Goal: Information Seeking & Learning: Learn about a topic

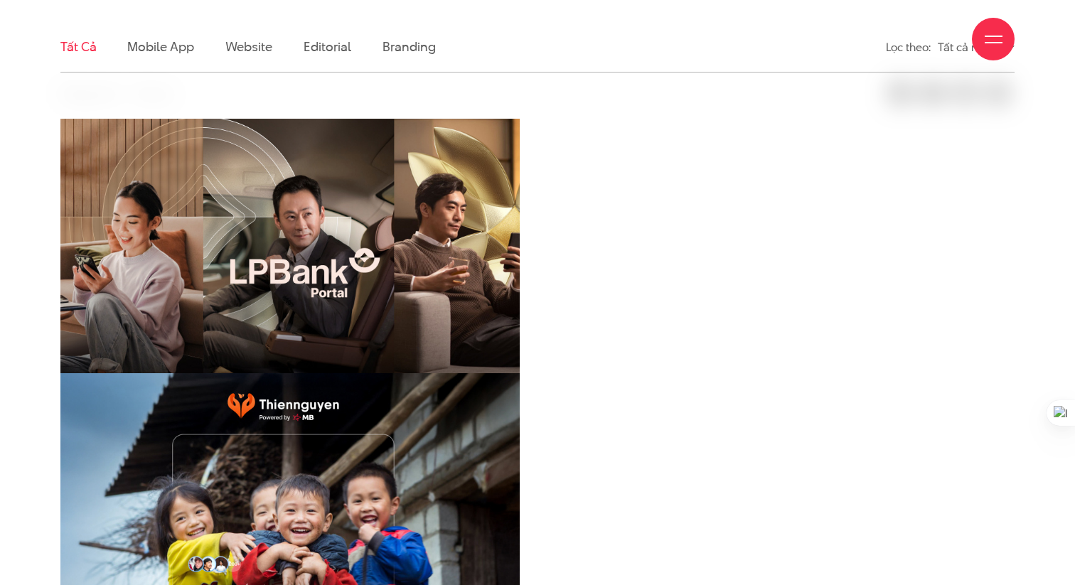
scroll to position [396, 0]
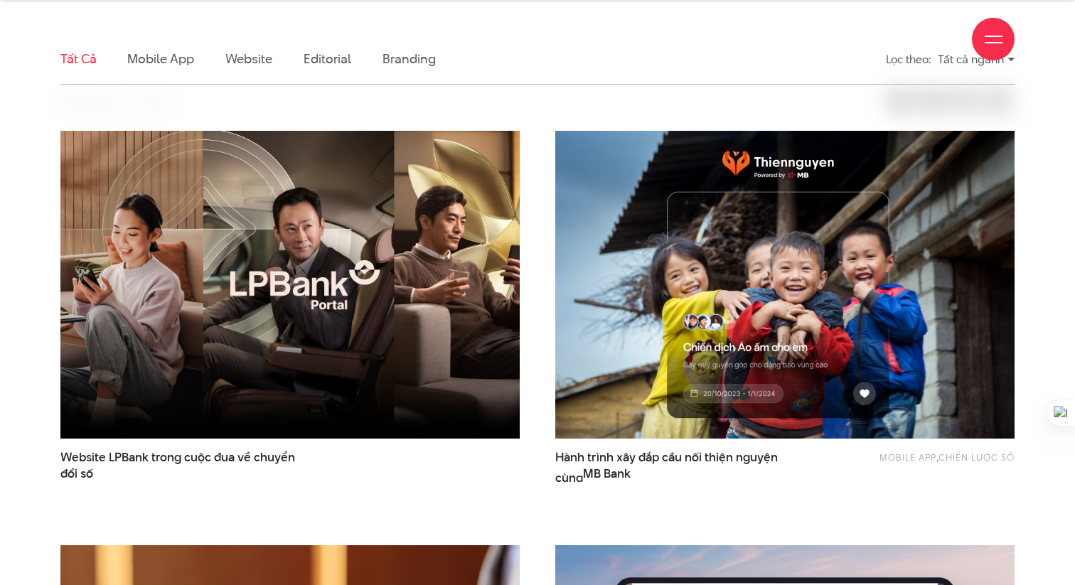
click at [147, 58] on div "Giới thiệu Dự án Dịch vụ Góc nhìn Liên hệ" at bounding box center [537, 39] width 954 height 78
click at [176, 70] on div "Giới thiệu Dự án Dịch vụ Góc nhìn Liên hệ" at bounding box center [537, 39] width 954 height 78
click at [152, 59] on div "Giới thiệu Dự án Dịch vụ Góc nhìn Liên hệ" at bounding box center [537, 39] width 954 height 78
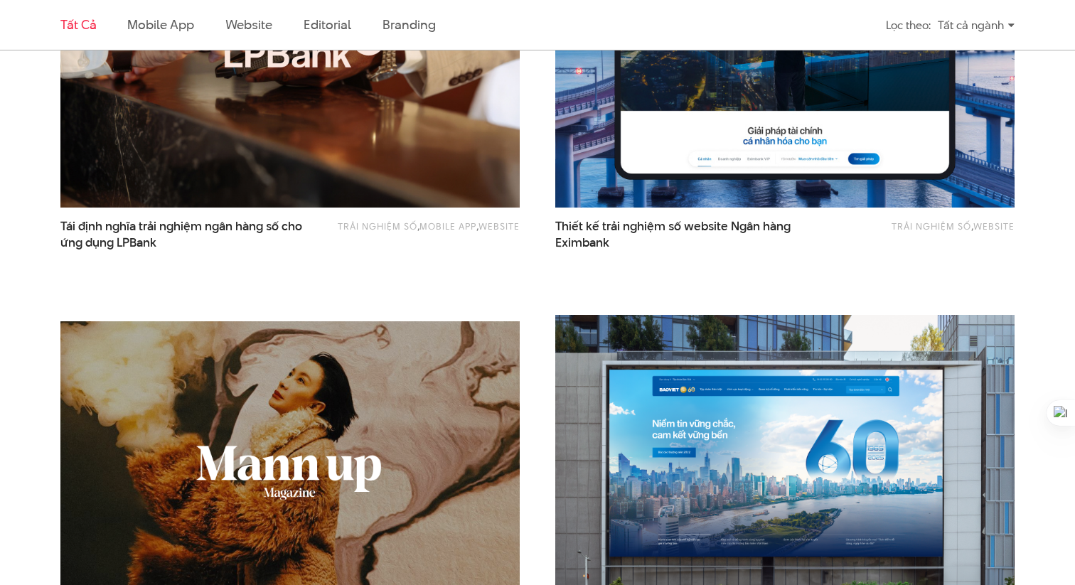
scroll to position [879, 0]
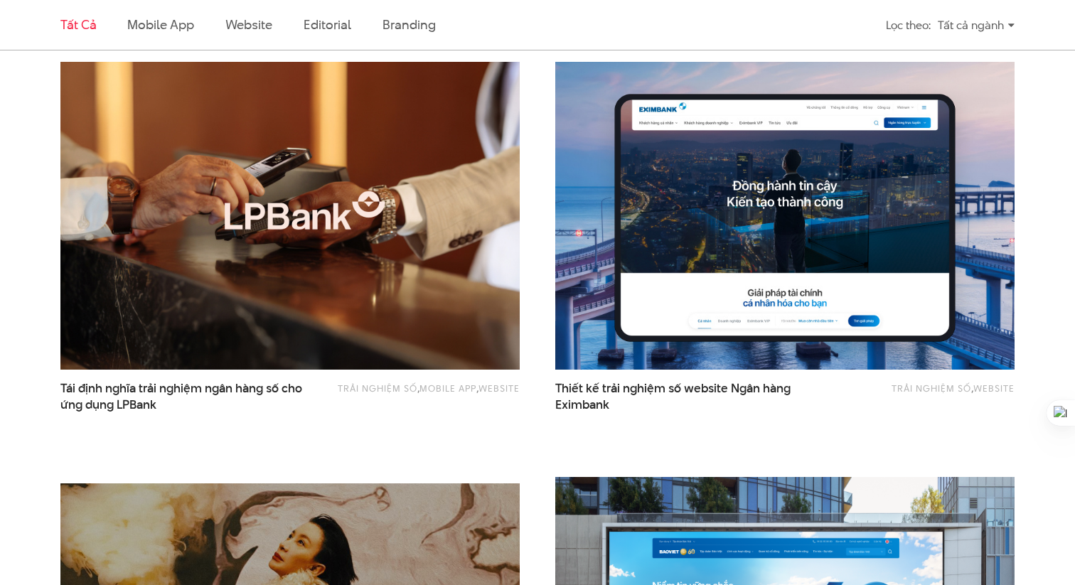
click at [152, 38] on li "Mobile app" at bounding box center [160, 25] width 66 height 50
click at [141, 25] on link "Mobile app" at bounding box center [160, 25] width 66 height 18
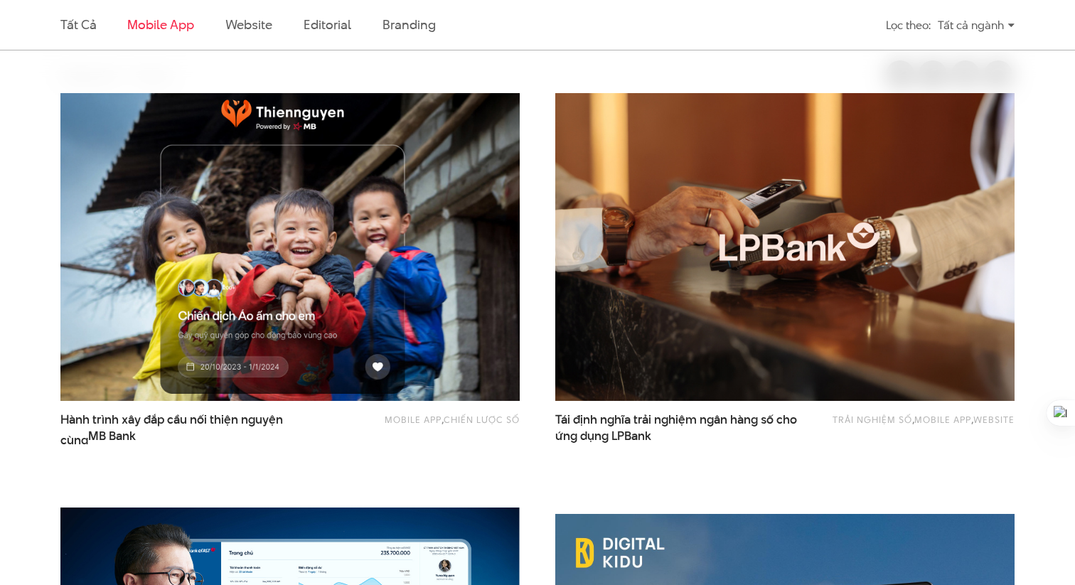
scroll to position [430, 0]
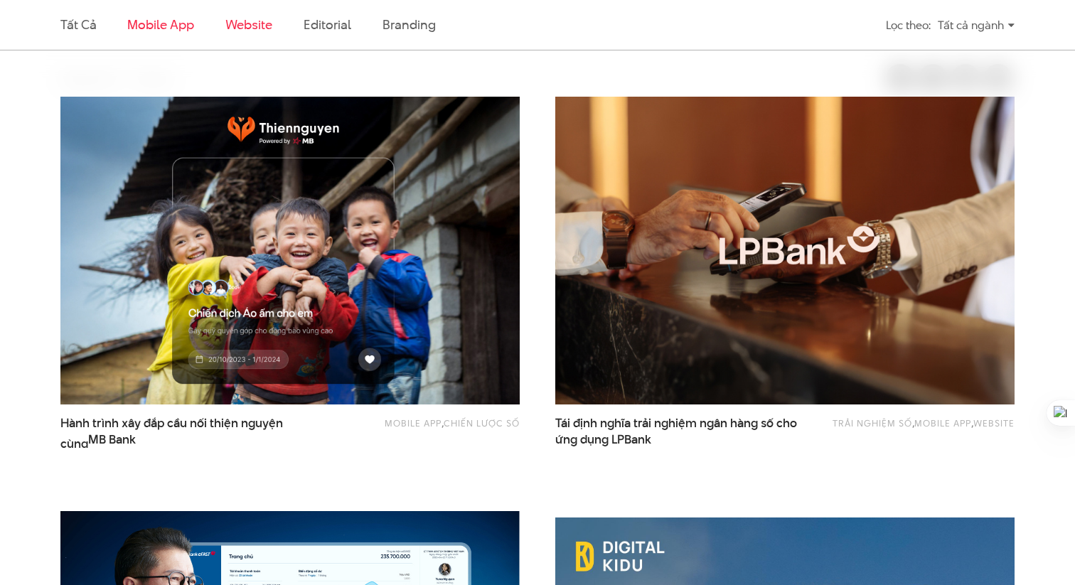
click at [253, 30] on link "Website" at bounding box center [248, 25] width 47 height 18
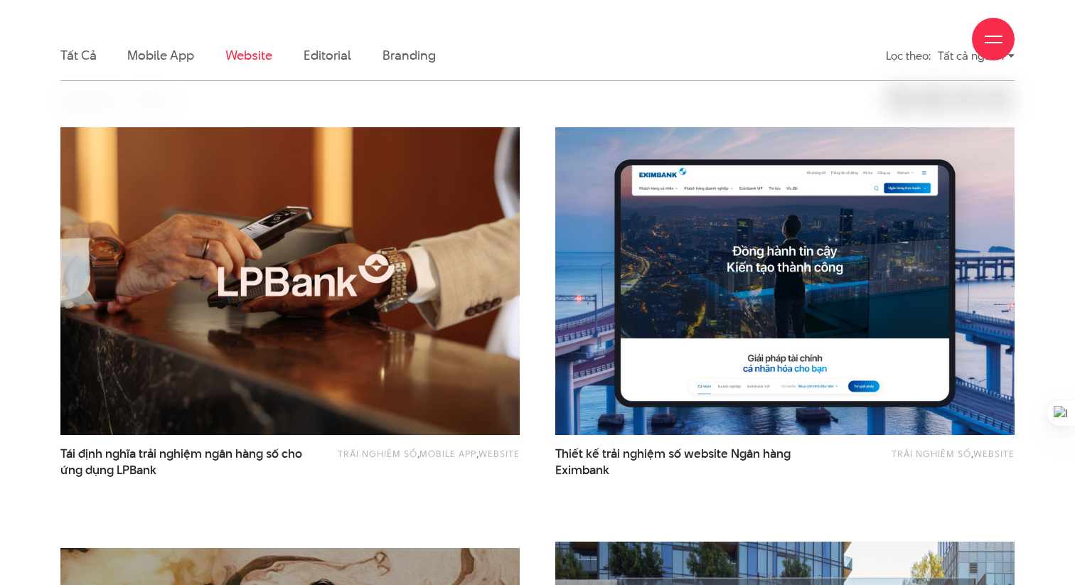
scroll to position [401, 0]
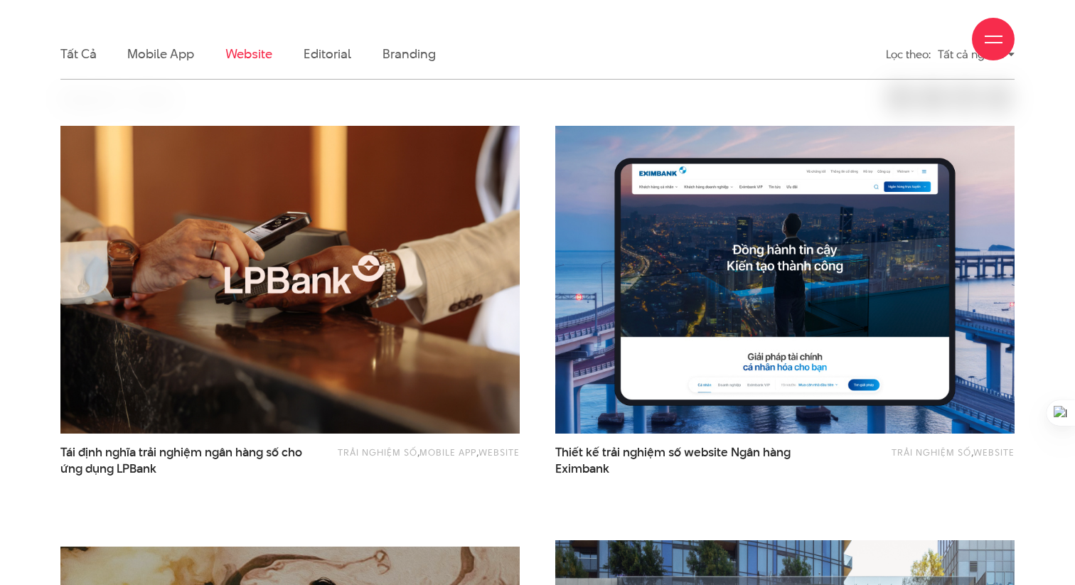
click at [87, 55] on div "Giới thiệu Dự án Dịch vụ Góc nhìn Liên hệ" at bounding box center [537, 39] width 954 height 78
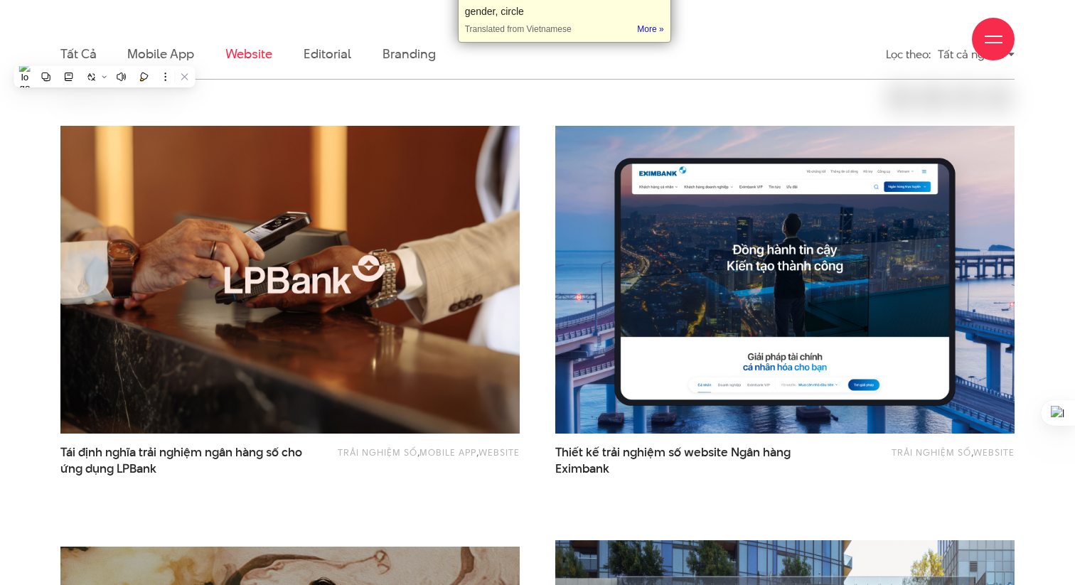
click at [74, 60] on div "Giới thiệu Dự án Dịch vụ Góc nhìn Liên hệ" at bounding box center [537, 39] width 954 height 78
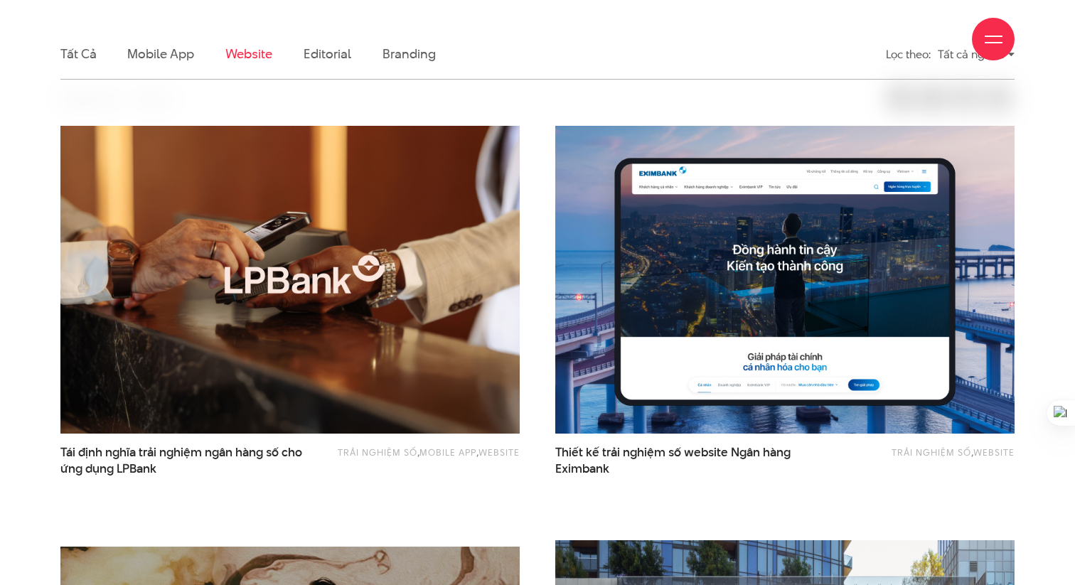
click at [70, 58] on div "Giới thiệu Dự án Dịch vụ Góc nhìn Liên hệ" at bounding box center [537, 39] width 954 height 78
click at [80, 50] on div "Giới thiệu Dự án Dịch vụ Góc nhìn Liên hệ" at bounding box center [537, 39] width 954 height 78
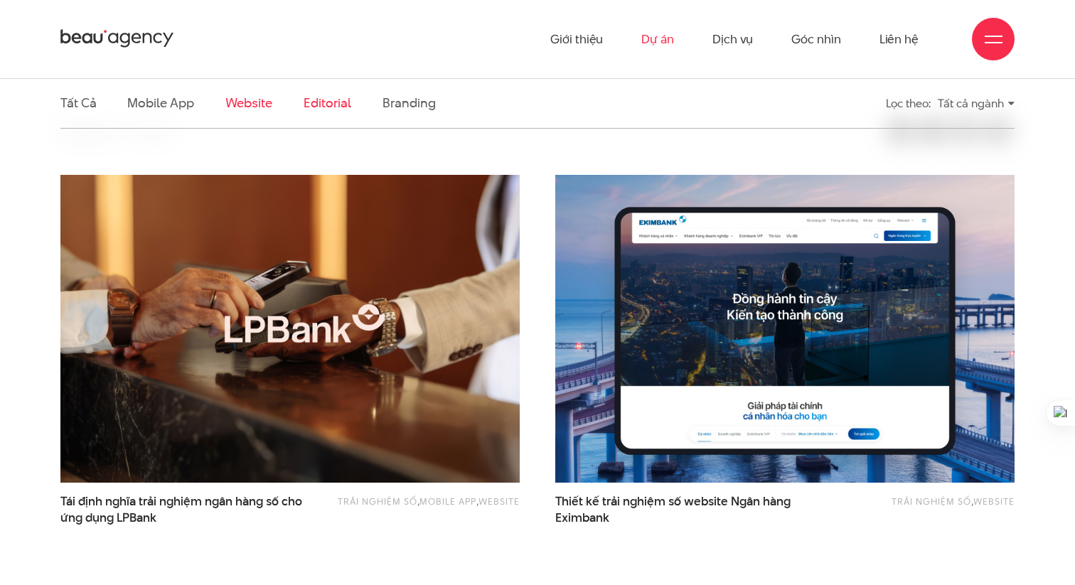
click at [310, 101] on link "Editorial" at bounding box center [328, 103] width 48 height 18
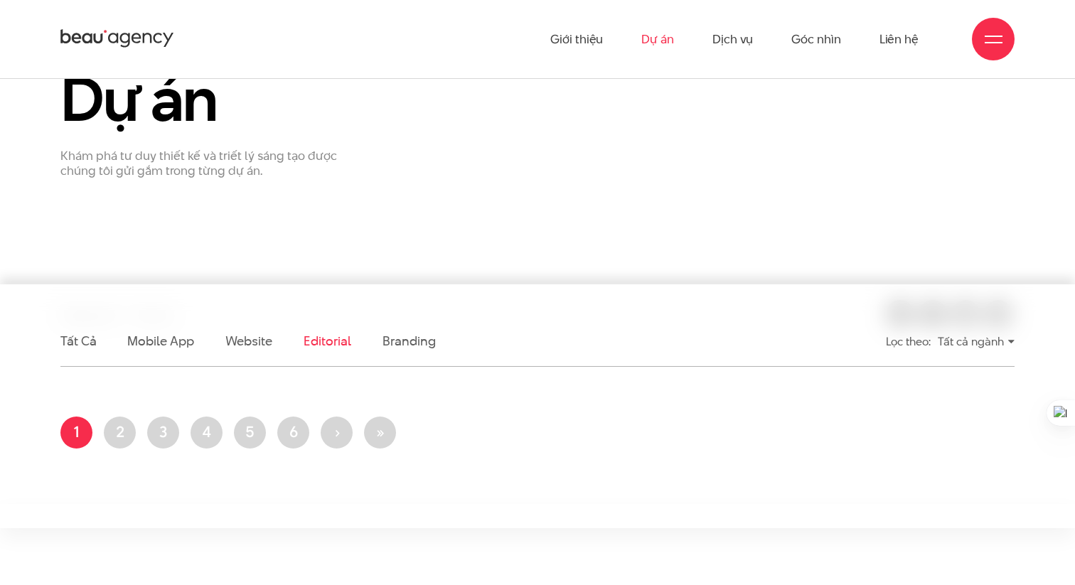
scroll to position [0, 0]
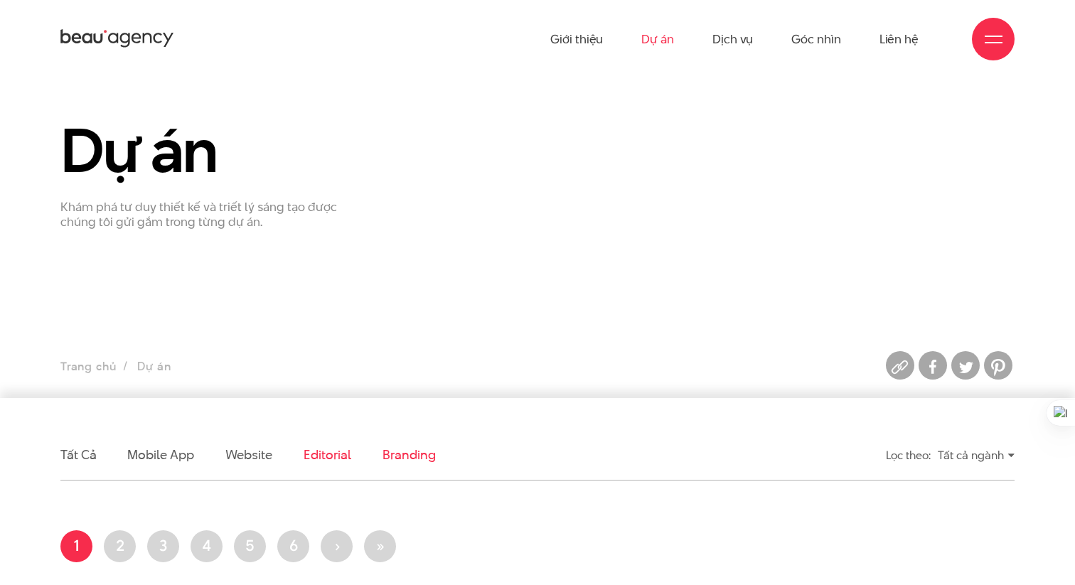
click at [400, 452] on link "Branding" at bounding box center [408, 455] width 53 height 18
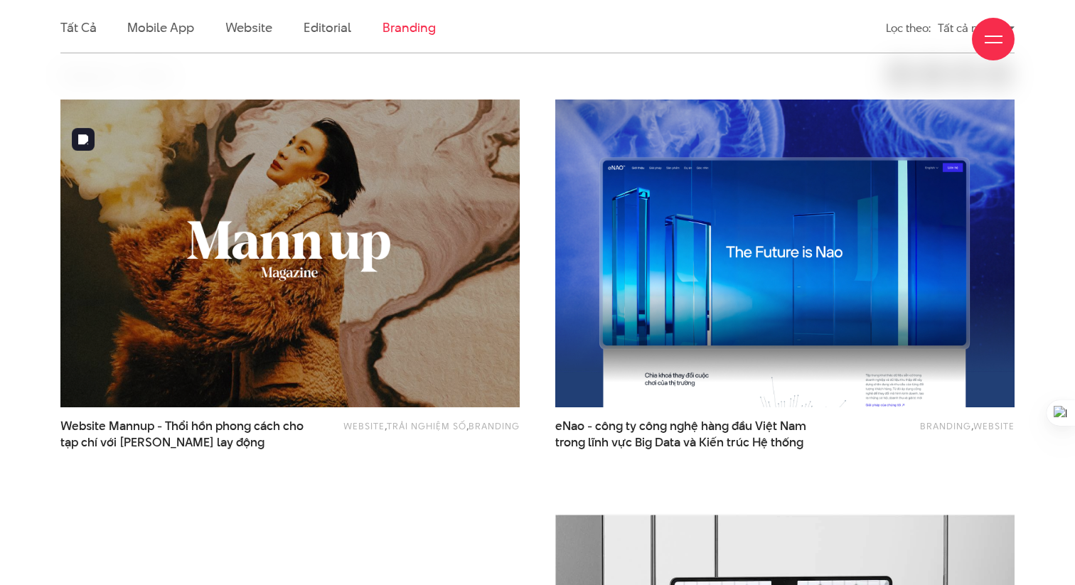
scroll to position [430, 0]
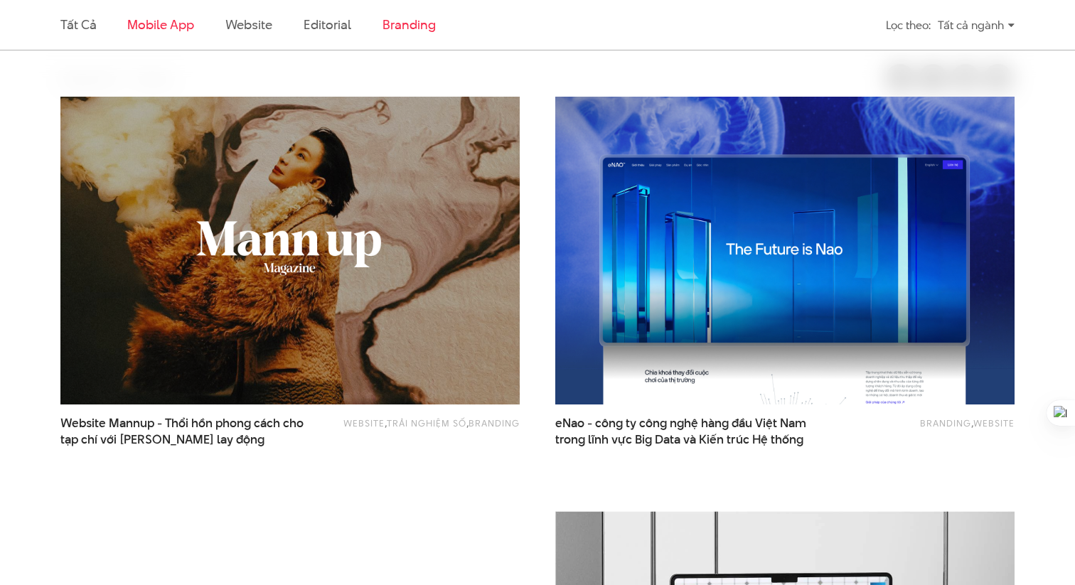
click at [148, 28] on link "Mobile app" at bounding box center [160, 25] width 66 height 18
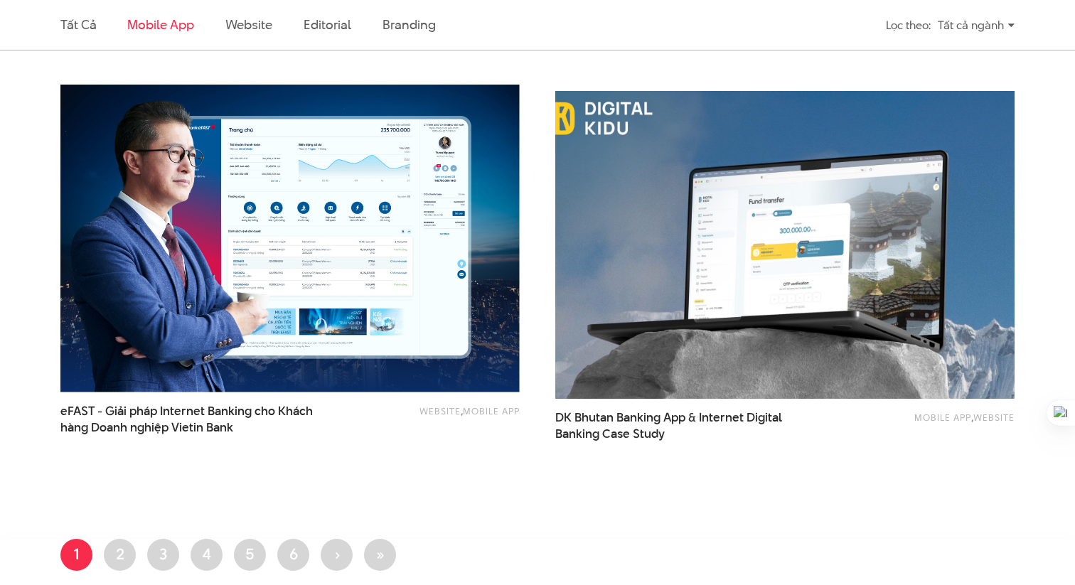
scroll to position [857, 0]
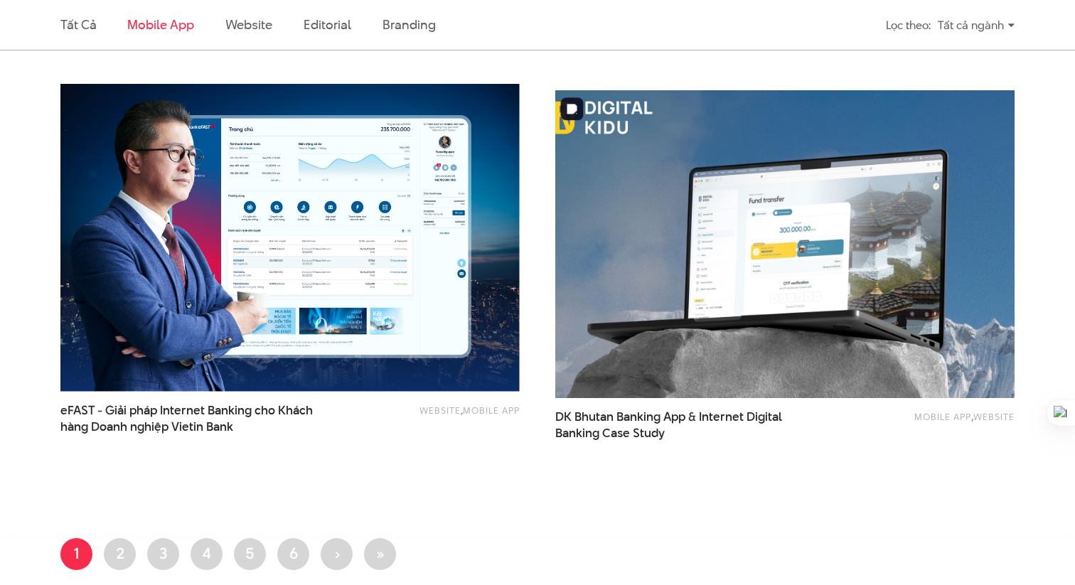
click at [809, 206] on img at bounding box center [784, 244] width 505 height 338
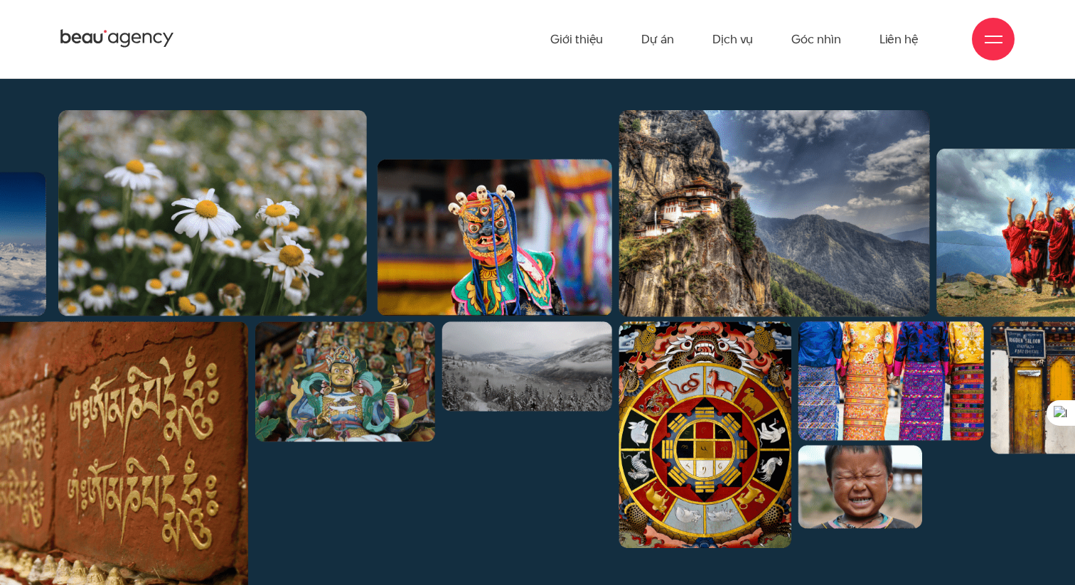
scroll to position [1201, 0]
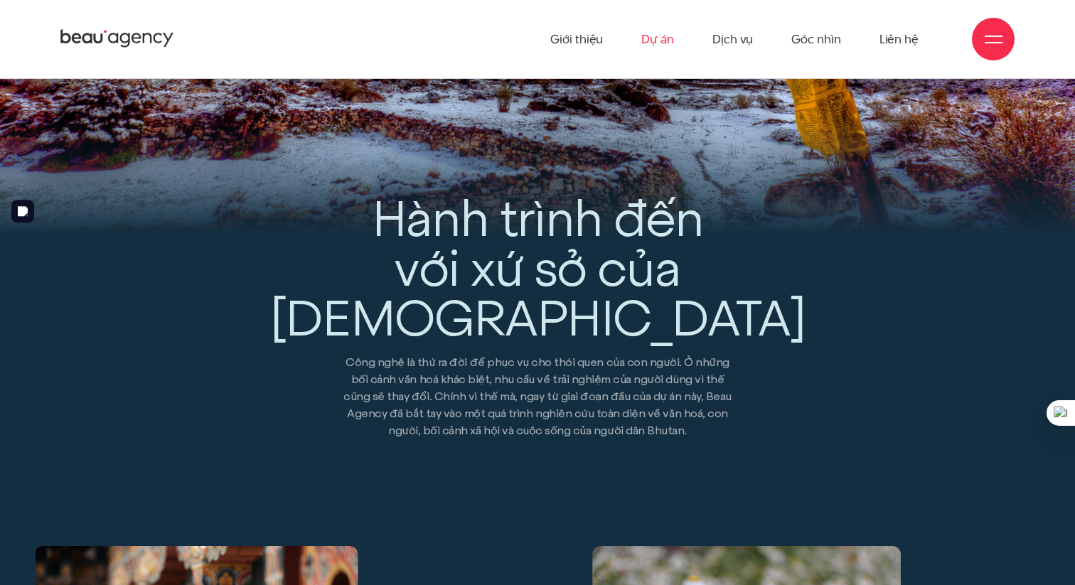
click at [662, 37] on link "Dự án" at bounding box center [657, 39] width 33 height 78
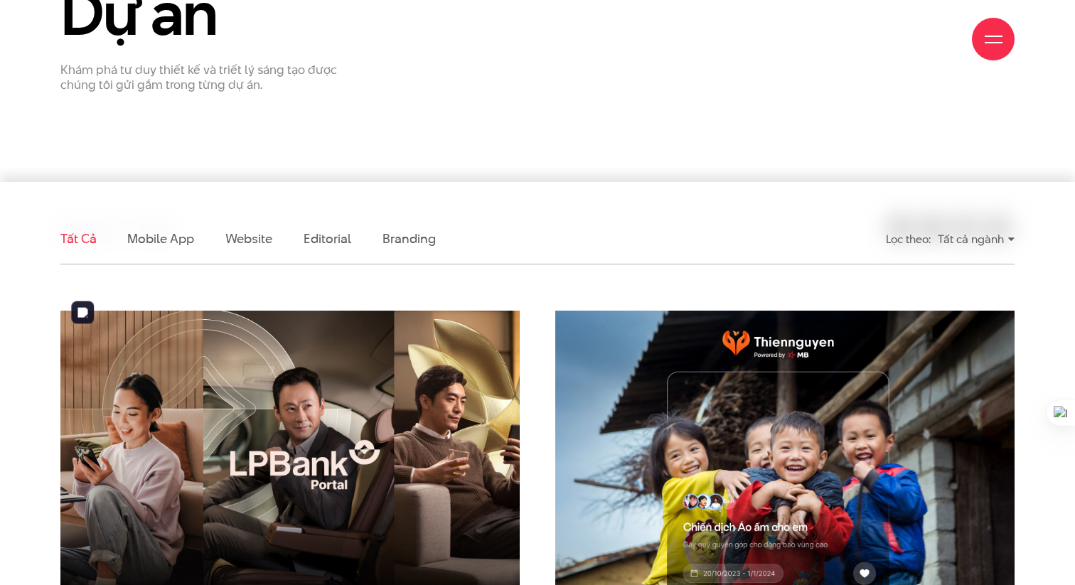
scroll to position [237, 0]
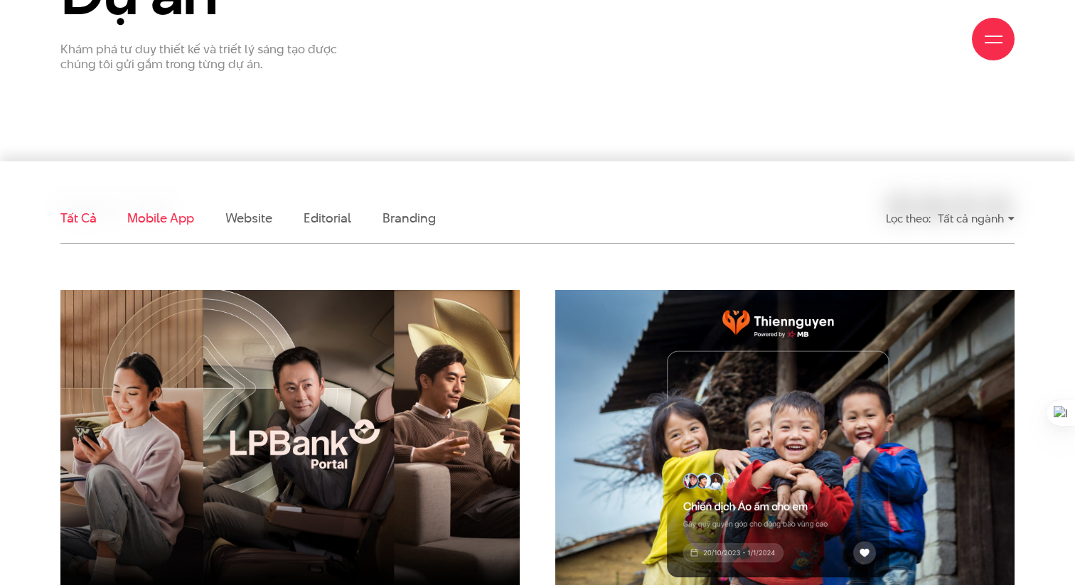
click at [151, 213] on link "Mobile app" at bounding box center [160, 218] width 66 height 18
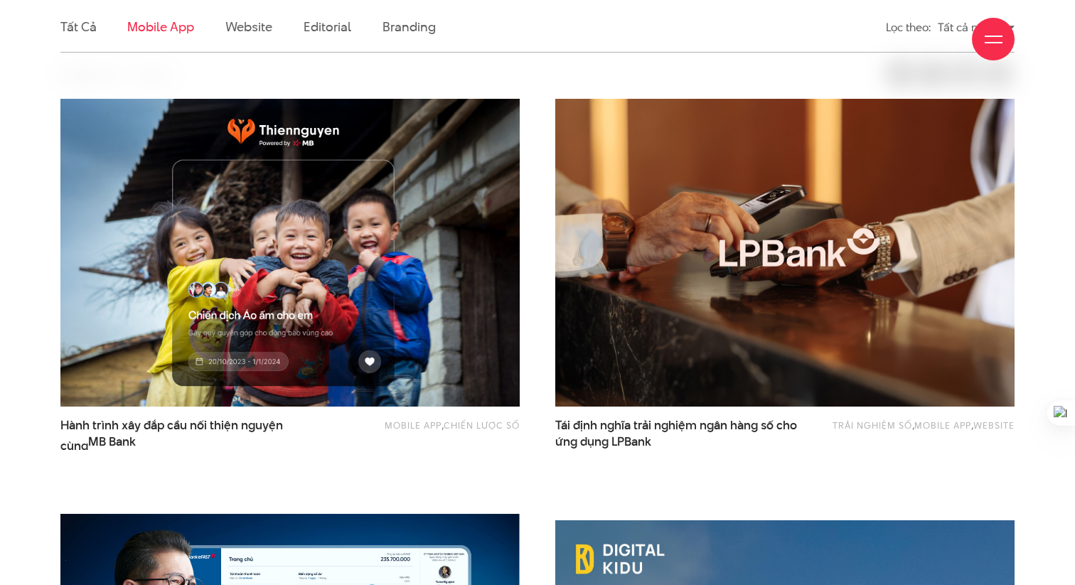
scroll to position [430, 0]
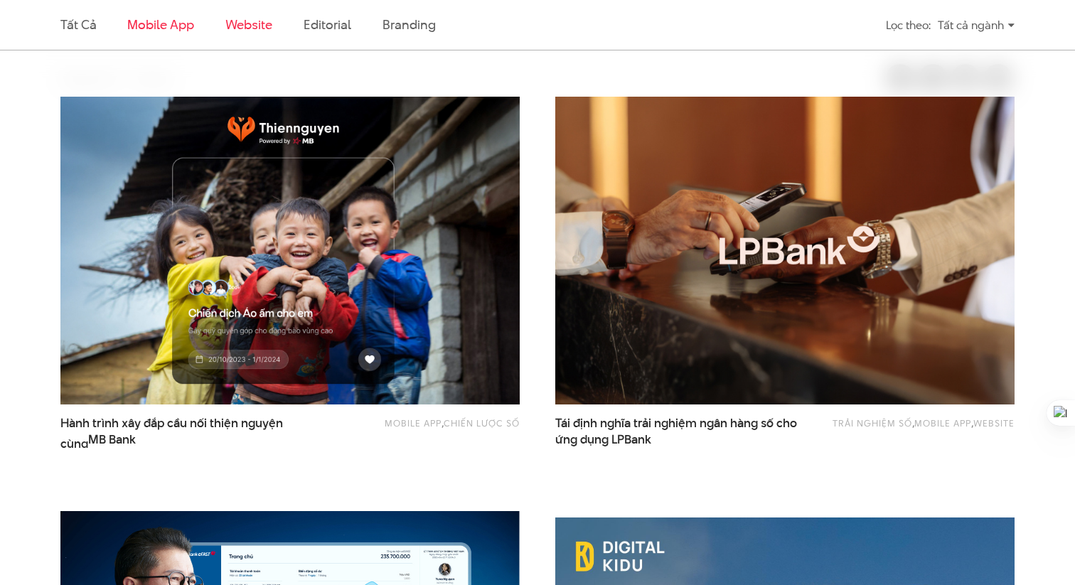
click at [234, 29] on link "Website" at bounding box center [248, 25] width 47 height 18
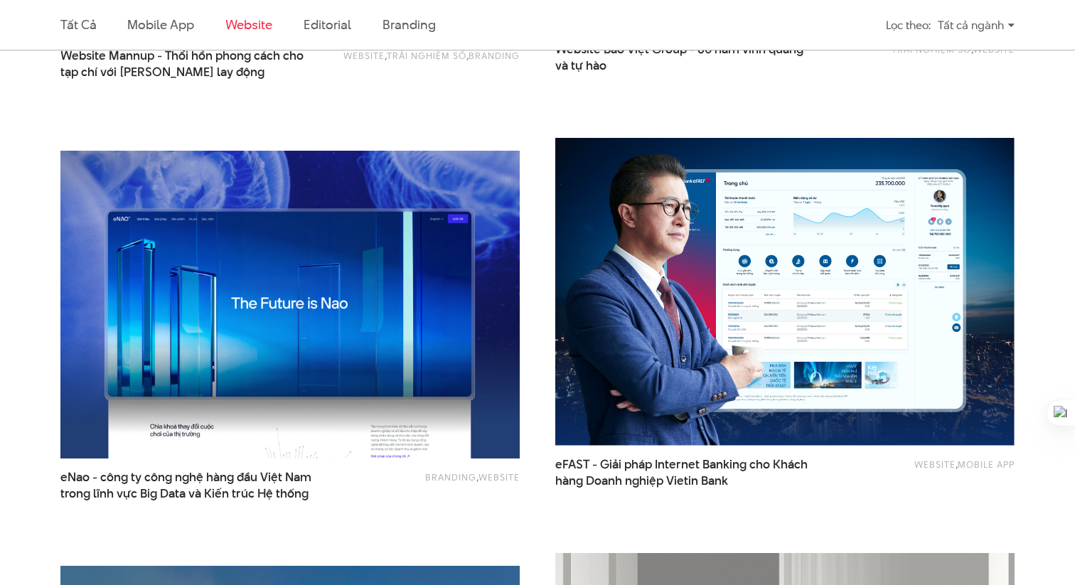
scroll to position [1198, 0]
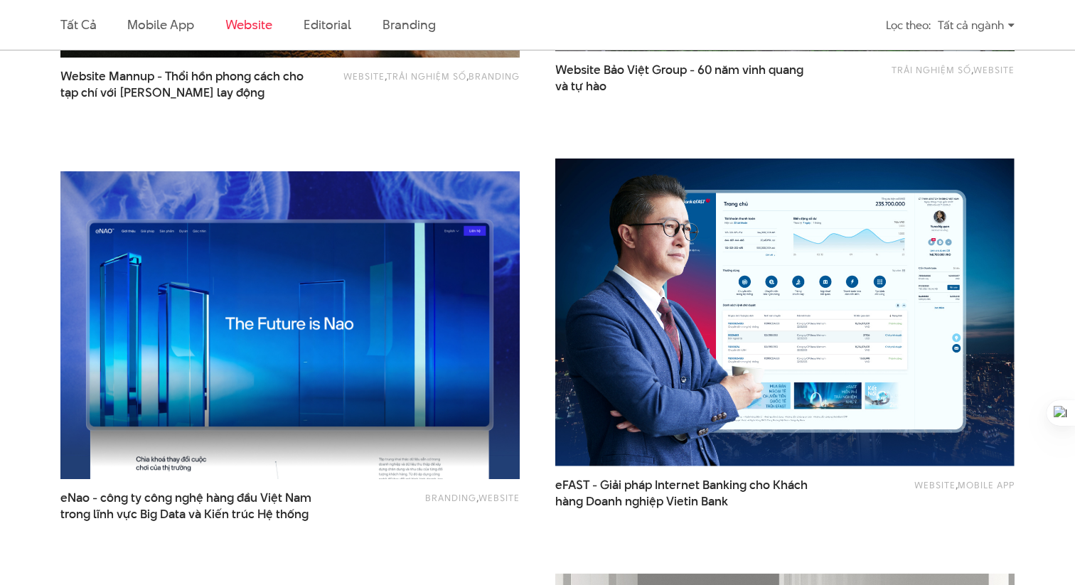
click at [351, 384] on img at bounding box center [290, 325] width 505 height 338
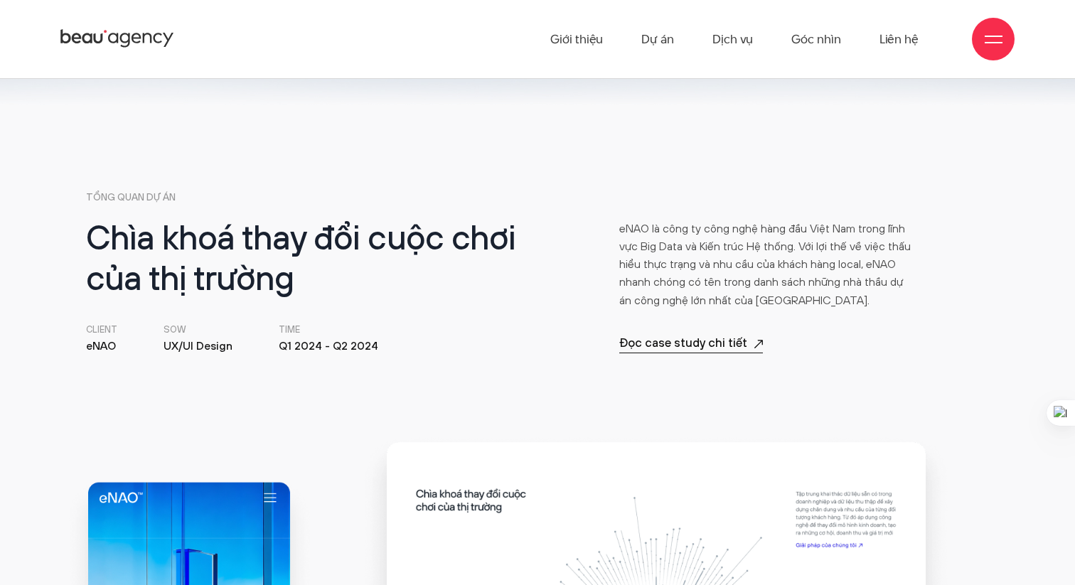
scroll to position [442, 0]
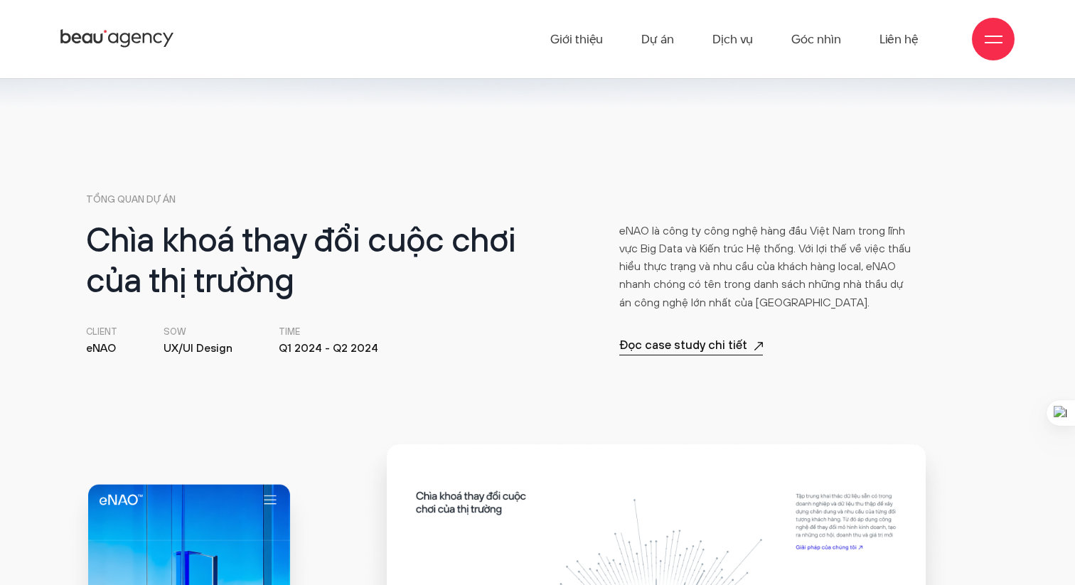
click at [109, 32] on icon at bounding box center [117, 39] width 114 height 22
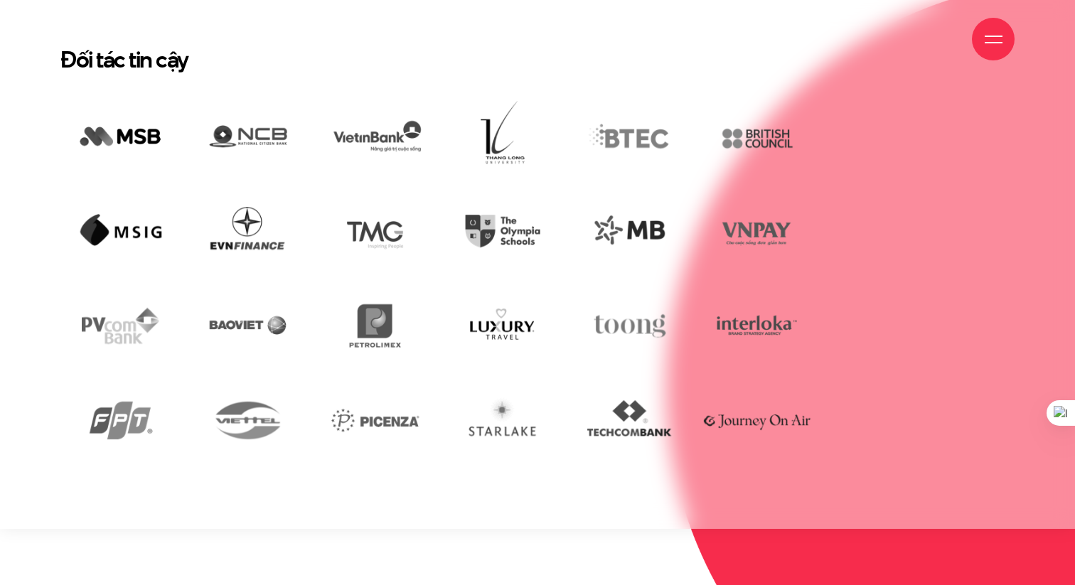
scroll to position [2845, 0]
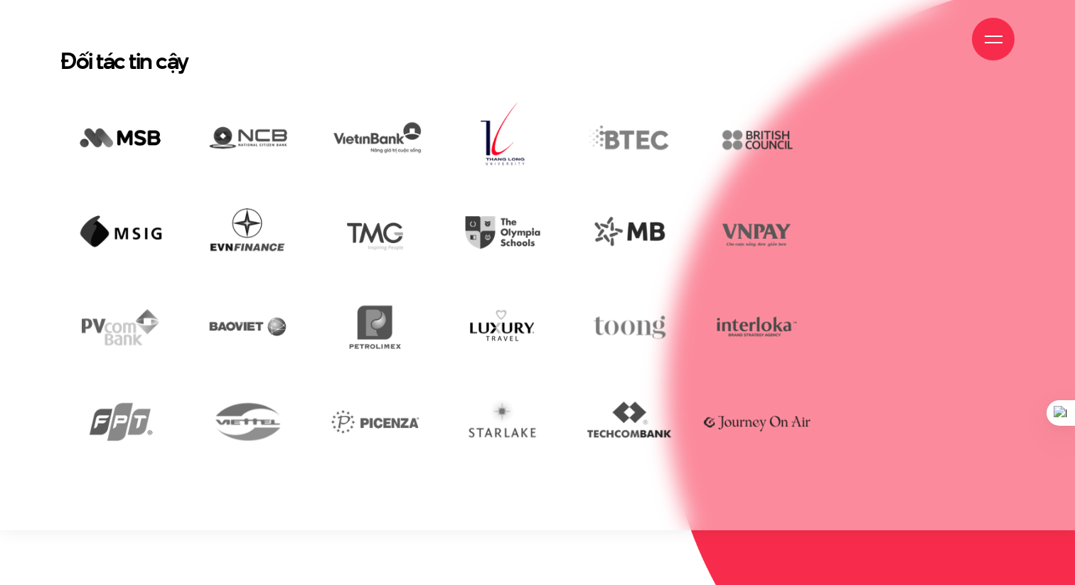
click at [488, 105] on img at bounding box center [502, 139] width 120 height 82
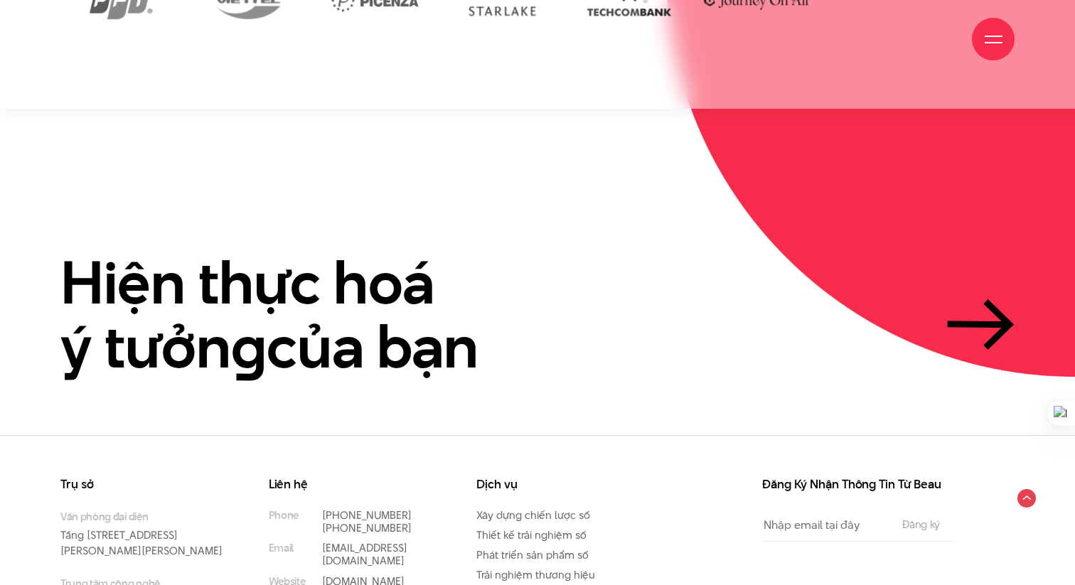
scroll to position [3357, 0]
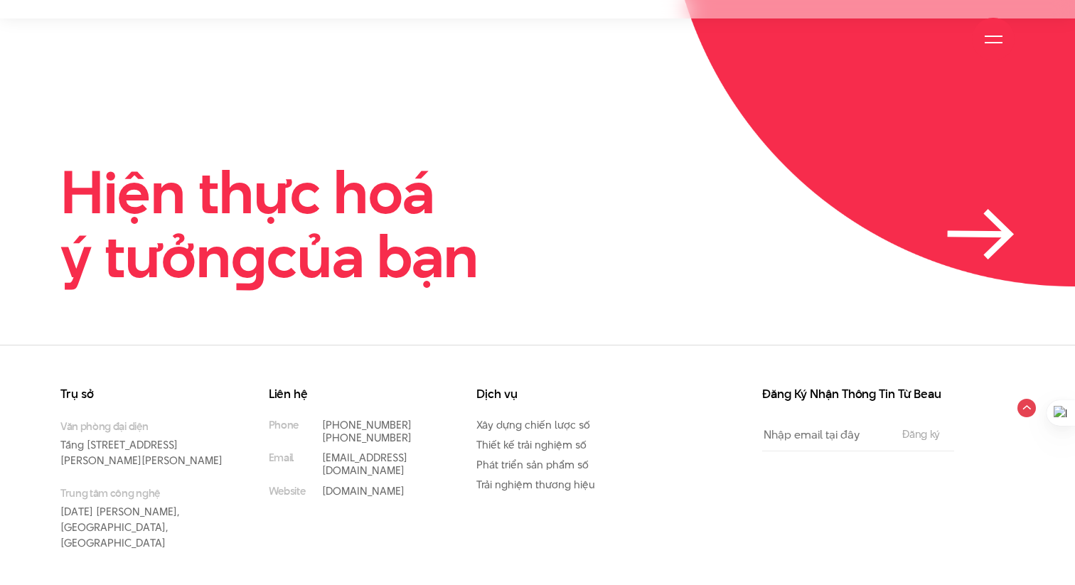
click at [289, 191] on h2 "Hiện thực hoá ý tưởn g của bạn" at bounding box center [269, 224] width 418 height 127
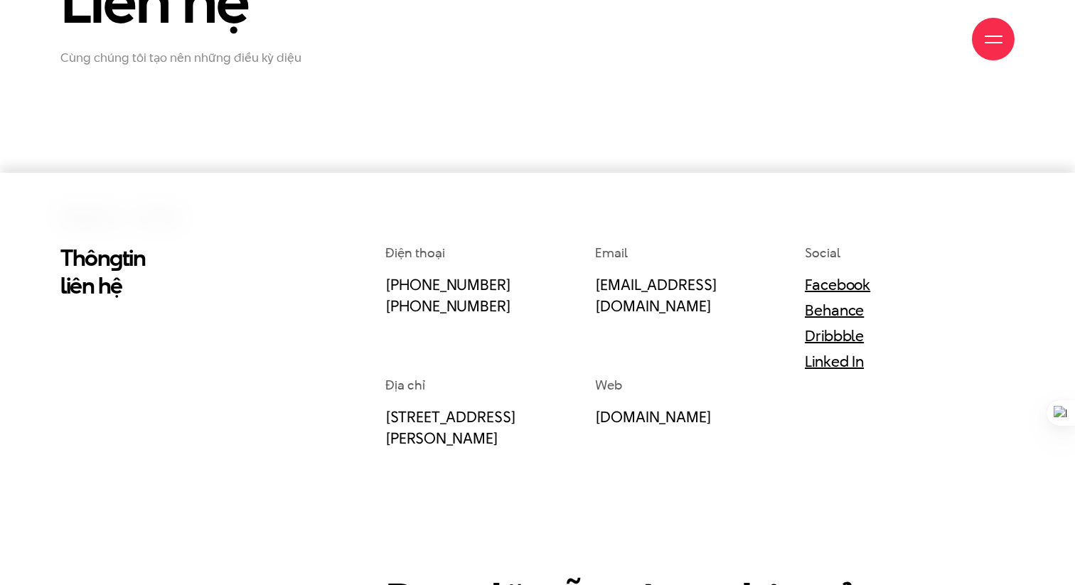
scroll to position [230, 0]
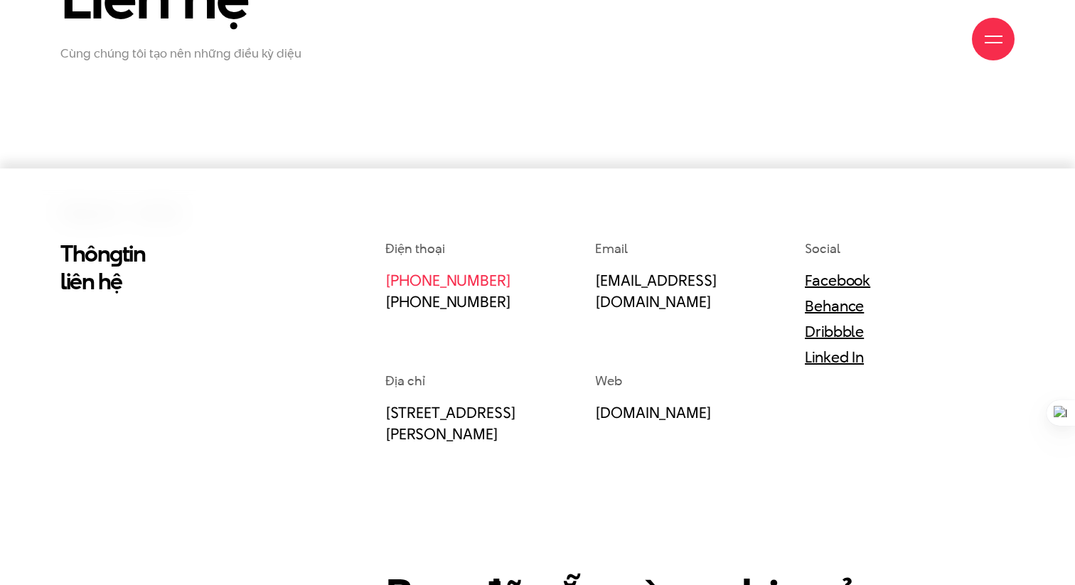
drag, startPoint x: 513, startPoint y: 284, endPoint x: 432, endPoint y: 282, distance: 81.1
click at [432, 282] on p "[PHONE_NUMBER] [PHONE_NUMBER]" at bounding box center [472, 290] width 174 height 43
click at [575, 343] on div "Điện thoại [PHONE_NUMBER] [PHONE_NUMBER]" at bounding box center [490, 306] width 210 height 132
click at [834, 279] on link "Facebook" at bounding box center [837, 279] width 65 height 21
